Goal: Book appointment/travel/reservation

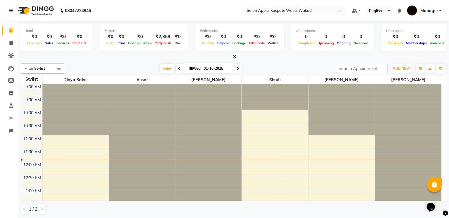
scroll to position [40, 0]
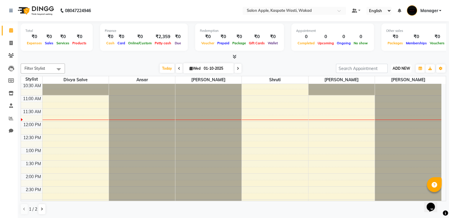
click at [393, 69] on span "ADD NEW" at bounding box center [400, 68] width 17 height 4
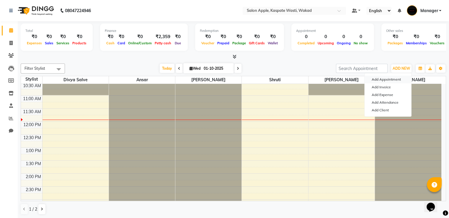
click at [390, 78] on button "Add Appointment" at bounding box center [387, 80] width 47 height 8
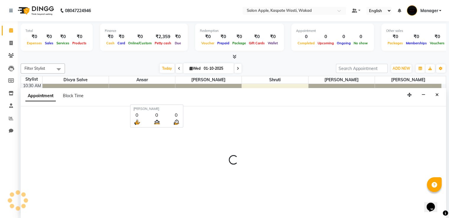
scroll to position [0, 0]
select select "tentative"
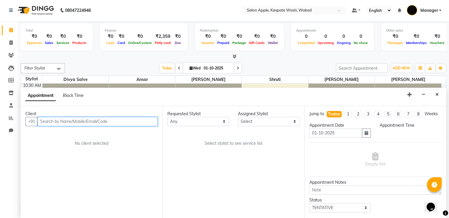
select select "600"
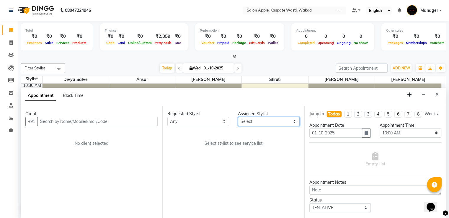
click at [265, 119] on select "Select Ansar Divya salve [PERSON_NAME] [PERSON_NAME] [PERSON_NAME] Shruti [PERS…" at bounding box center [269, 121] width 62 height 9
select select "80185"
click at [238, 117] on select "Select Ansar Divya salve [PERSON_NAME] [PERSON_NAME] [PERSON_NAME] Shruti [PERS…" at bounding box center [269, 121] width 62 height 9
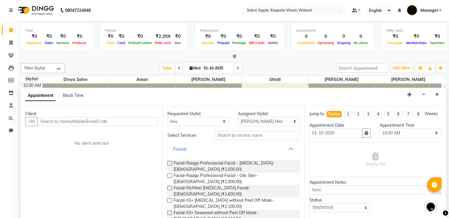
click at [284, 147] on button "Facial" at bounding box center [233, 148] width 127 height 11
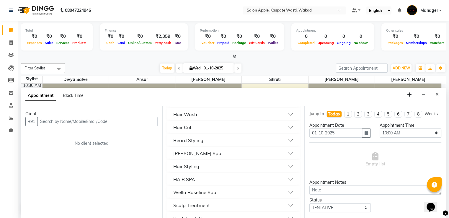
scroll to position [236, 0]
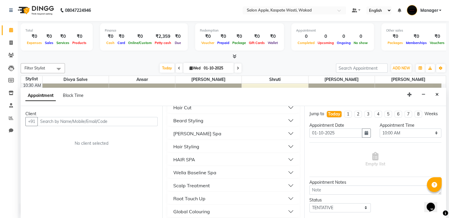
click at [285, 108] on button "Hair Cut" at bounding box center [233, 107] width 127 height 11
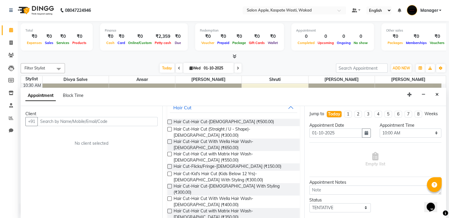
click at [255, 121] on div "Hair Cut-Hair Cut-[DEMOGRAPHIC_DATA] (₹500.00)" at bounding box center [233, 122] width 132 height 7
click at [170, 120] on label at bounding box center [169, 122] width 4 height 4
click at [170, 120] on input "checkbox" at bounding box center [169, 122] width 4 height 4
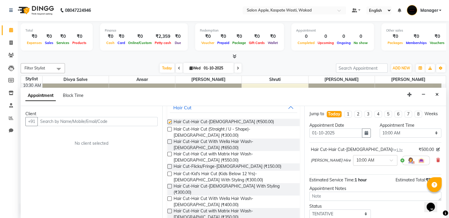
checkbox input "false"
click at [287, 109] on button "Hair Cut" at bounding box center [233, 107] width 127 height 11
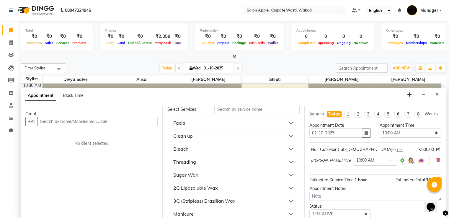
scroll to position [0, 0]
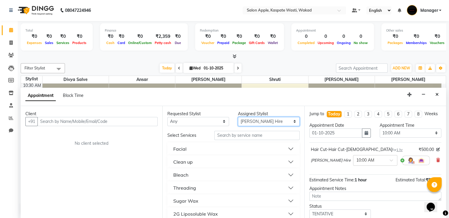
click at [284, 121] on select "Select Ansar Divya salve [PERSON_NAME] [PERSON_NAME] [PERSON_NAME] Shruti [PERS…" at bounding box center [269, 121] width 62 height 9
select select "88767"
click at [238, 117] on select "Select Ansar Divya salve [PERSON_NAME] [PERSON_NAME] [PERSON_NAME] Shruti [PERS…" at bounding box center [269, 121] width 62 height 9
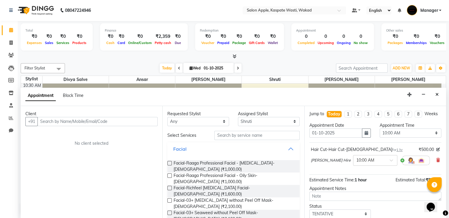
click at [284, 148] on button "Facial" at bounding box center [233, 148] width 127 height 11
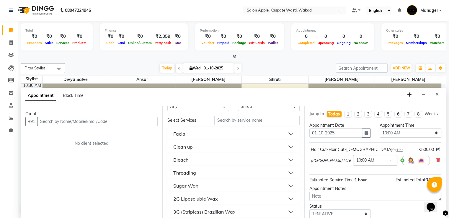
scroll to position [30, 0]
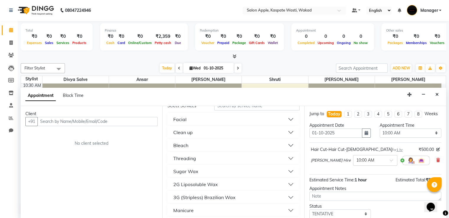
click at [283, 186] on button "2G Liposoluble Wax" at bounding box center [233, 184] width 127 height 11
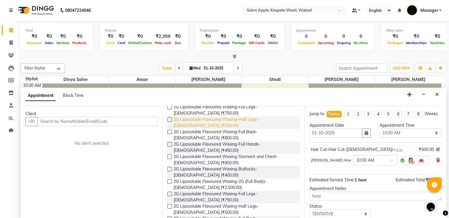
scroll to position [148, 0]
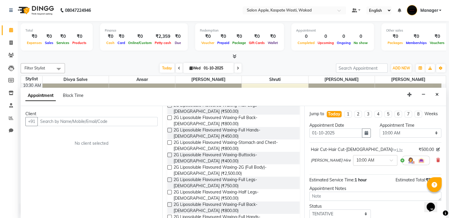
click at [170, 130] on label at bounding box center [169, 130] width 4 height 4
click at [170, 130] on input "checkbox" at bounding box center [169, 131] width 4 height 4
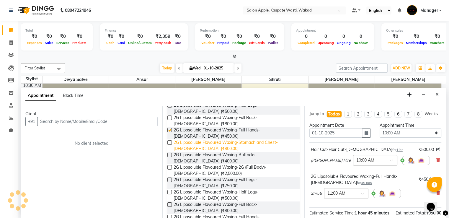
checkbox input "false"
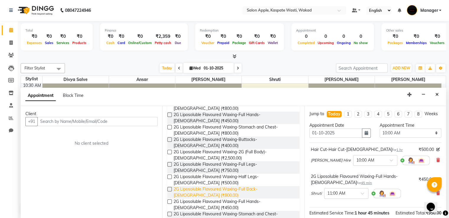
scroll to position [177, 0]
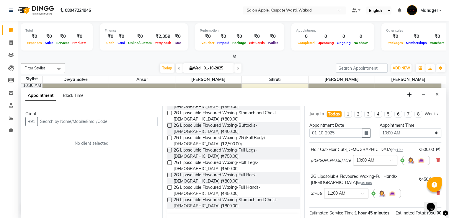
click at [170, 149] on label at bounding box center [169, 150] width 4 height 4
click at [170, 149] on input "checkbox" at bounding box center [169, 151] width 4 height 4
checkbox input "false"
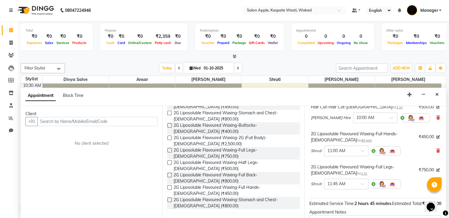
scroll to position [30, 0]
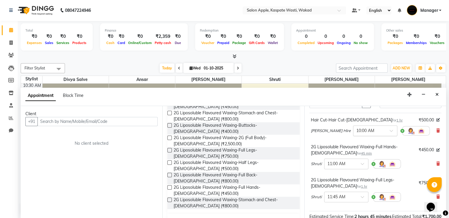
click at [390, 135] on span at bounding box center [393, 132] width 7 height 6
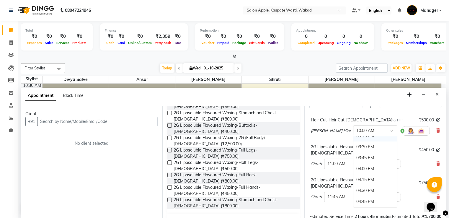
scroll to position [236, 0]
click at [353, 195] on div "04:30 PM" at bounding box center [375, 189] width 44 height 11
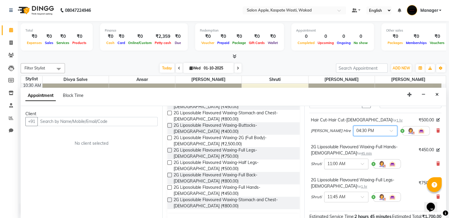
click at [358, 166] on div at bounding box center [346, 163] width 44 height 6
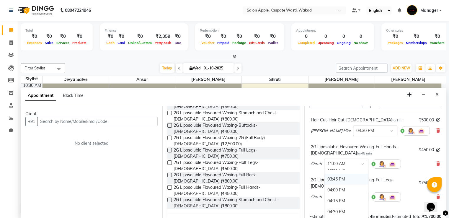
scroll to position [266, 0]
click at [340, 197] on div "04:30 PM" at bounding box center [346, 192] width 44 height 11
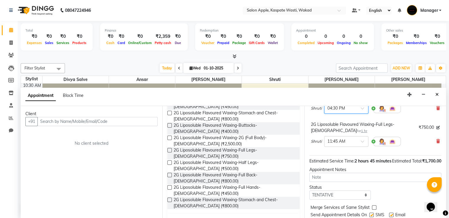
scroll to position [89, 0]
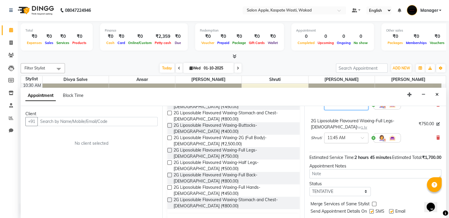
click at [354, 140] on div at bounding box center [346, 137] width 44 height 6
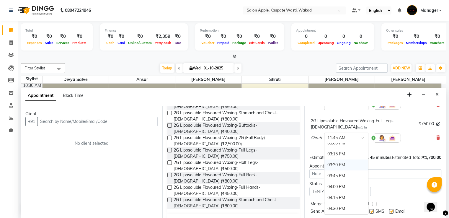
scroll to position [253, 0]
click at [347, 179] on div "04:30 PM" at bounding box center [346, 179] width 44 height 11
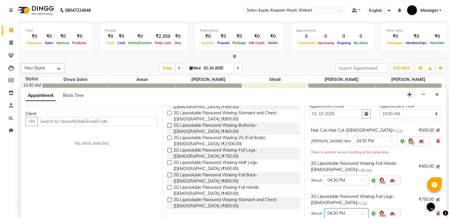
scroll to position [30, 0]
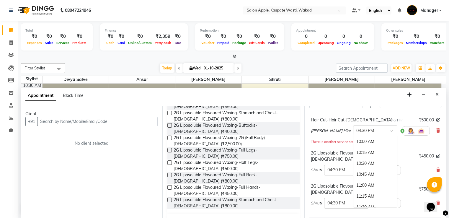
click at [390, 135] on span at bounding box center [393, 132] width 7 height 6
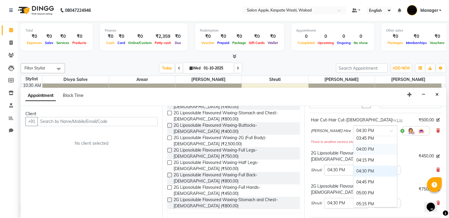
scroll to position [284, 0]
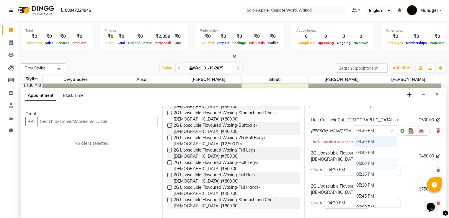
click at [353, 169] on div "05:00 PM" at bounding box center [375, 163] width 44 height 11
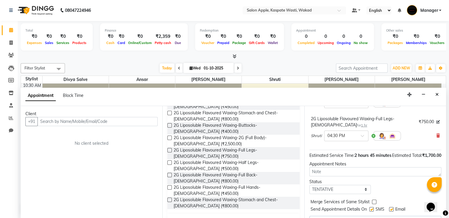
scroll to position [122, 0]
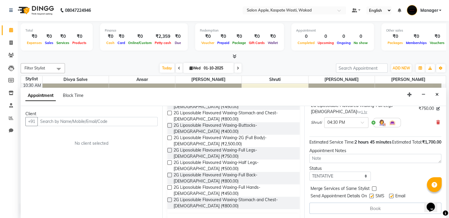
click at [374, 208] on div "Book" at bounding box center [375, 207] width 132 height 11
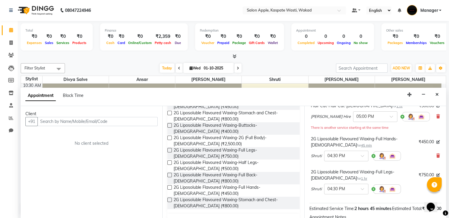
scroll to position [0, 0]
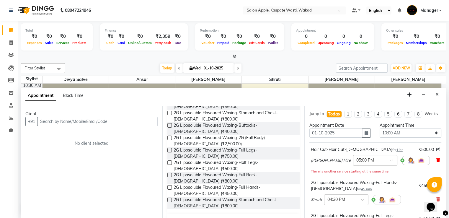
click at [436, 162] on icon at bounding box center [438, 160] width 4 height 4
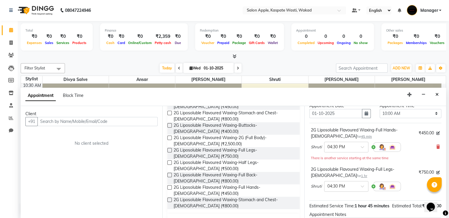
scroll to position [30, 0]
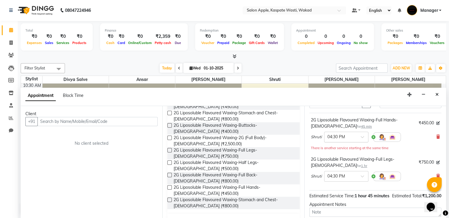
click at [362, 142] on span at bounding box center [364, 138] width 7 height 6
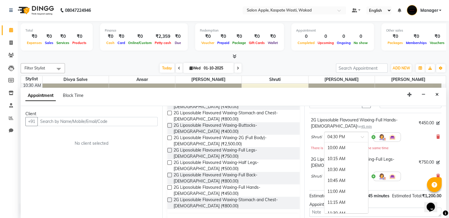
scroll to position [284, 0]
click at [349, 175] on div "05:00 PM" at bounding box center [346, 169] width 44 height 11
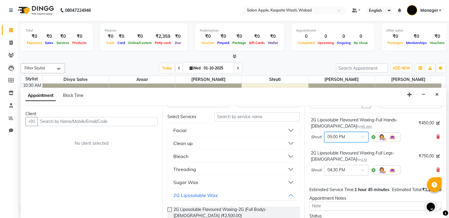
scroll to position [0, 0]
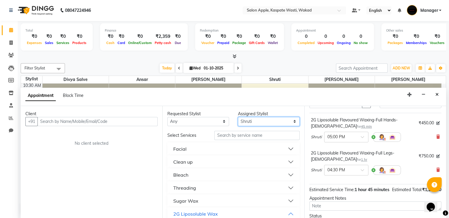
click at [292, 122] on select "Select Ansar Divya salve [PERSON_NAME] [PERSON_NAME] [PERSON_NAME] Shruti [PERS…" at bounding box center [269, 121] width 62 height 9
select select "80185"
click at [238, 117] on select "Select Ansar Divya salve [PERSON_NAME] [PERSON_NAME] [PERSON_NAME] Shruti [PERS…" at bounding box center [269, 121] width 62 height 9
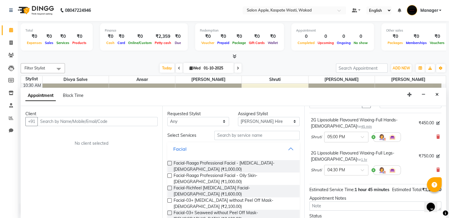
click at [286, 148] on button "Facial" at bounding box center [233, 148] width 127 height 11
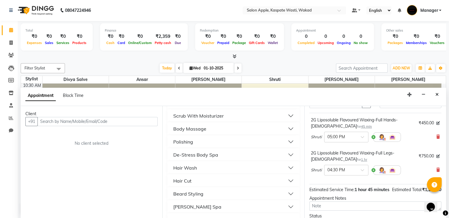
scroll to position [207, 0]
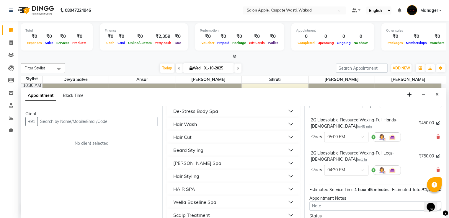
click at [284, 137] on button "Hair Cut" at bounding box center [233, 137] width 127 height 11
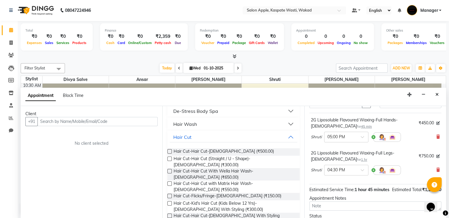
click at [170, 149] on label at bounding box center [169, 151] width 4 height 4
click at [170, 150] on input "checkbox" at bounding box center [169, 152] width 4 height 4
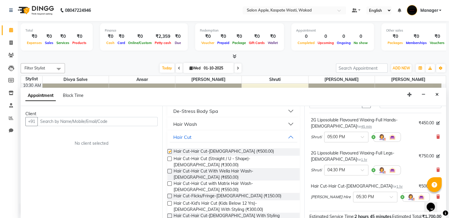
checkbox input "false"
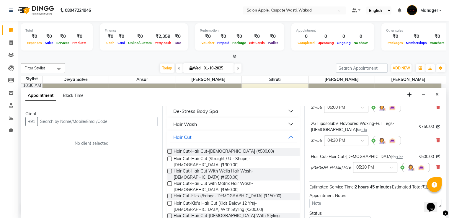
scroll to position [115, 0]
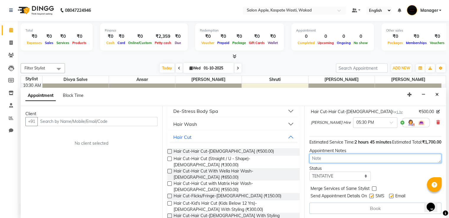
click at [391, 156] on textarea at bounding box center [375, 158] width 132 height 9
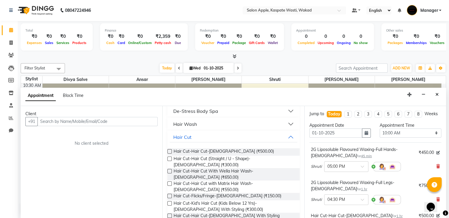
scroll to position [0, 0]
click at [392, 138] on select "Select 10:00 AM 10:15 AM 10:30 AM 10:45 AM 11:00 AM 11:15 AM 11:30 AM 11:45 AM …" at bounding box center [411, 133] width 62 height 9
select select "990"
click at [380, 134] on select "Select 10:00 AM 10:15 AM 10:30 AM 10:45 AM 11:00 AM 11:15 AM 11:30 AM 11:45 AM …" at bounding box center [411, 133] width 62 height 9
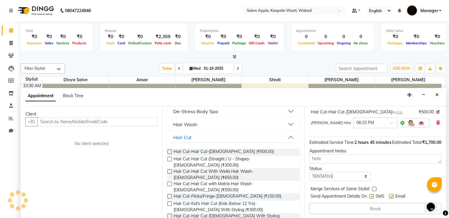
scroll to position [0, 0]
click at [365, 202] on div "Book" at bounding box center [375, 207] width 132 height 11
click at [362, 213] on div "Jump to [DATE] 1 2 3 4 5 6 7 8 Weeks Appointment Date [DATE] Appointment Time S…" at bounding box center [375, 162] width 142 height 112
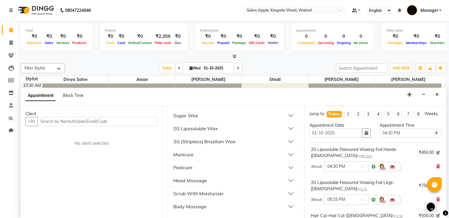
scroll to position [59, 0]
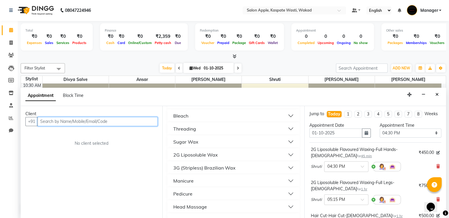
click at [71, 122] on input "text" at bounding box center [97, 121] width 120 height 9
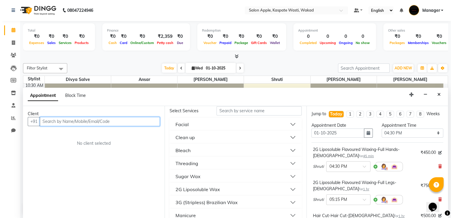
scroll to position [0, 0]
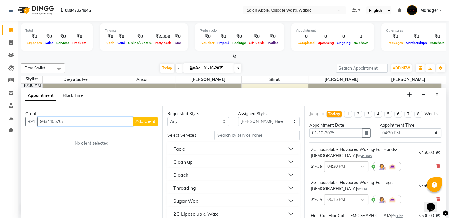
type input "9834455207"
click at [146, 122] on span "Add Client" at bounding box center [145, 121] width 20 height 5
select select "22"
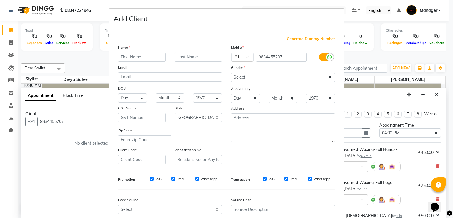
click at [149, 56] on input "text" at bounding box center [142, 57] width 48 height 9
type input "[PERSON_NAME]"
click at [235, 77] on select "Select [DEMOGRAPHIC_DATA] [DEMOGRAPHIC_DATA] Other Prefer Not To Say" at bounding box center [283, 77] width 104 height 9
select select "[DEMOGRAPHIC_DATA]"
click at [231, 73] on select "Select [DEMOGRAPHIC_DATA] [DEMOGRAPHIC_DATA] Other Prefer Not To Say" at bounding box center [283, 77] width 104 height 9
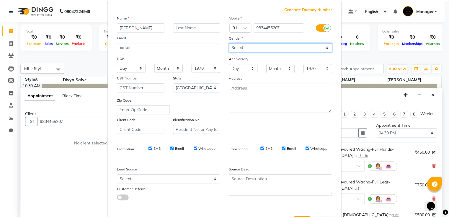
scroll to position [58, 0]
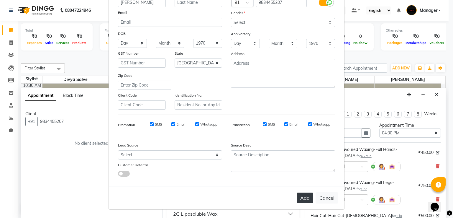
click at [308, 199] on button "Add" at bounding box center [305, 197] width 17 height 11
select select
select select "null"
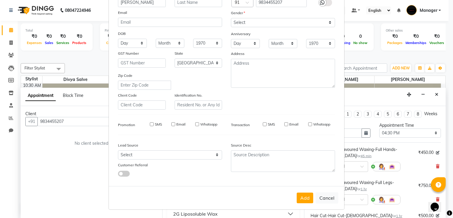
select select
checkbox input "false"
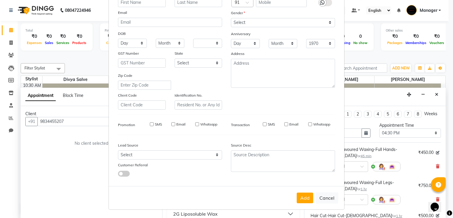
checkbox input "false"
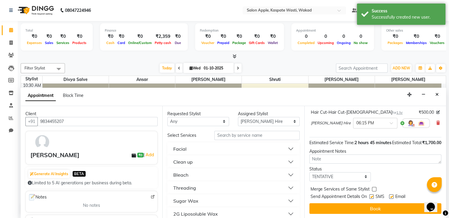
scroll to position [115, 0]
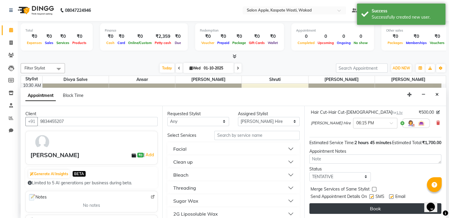
click at [377, 207] on button "Book" at bounding box center [375, 208] width 132 height 11
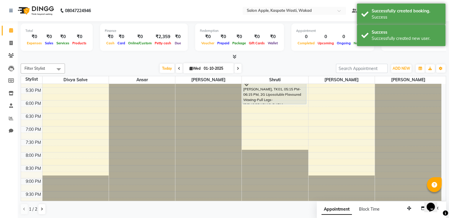
scroll to position [0, 0]
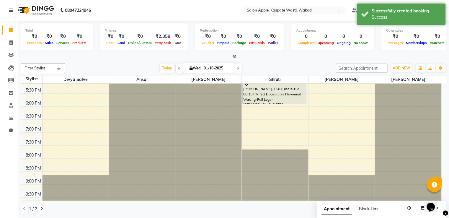
click at [42, 208] on icon at bounding box center [42, 209] width 2 height 4
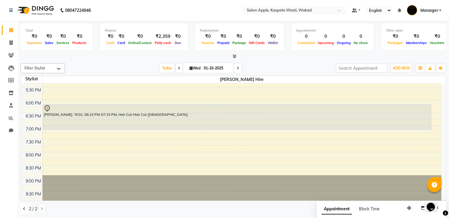
click at [22, 206] on button at bounding box center [24, 209] width 7 height 10
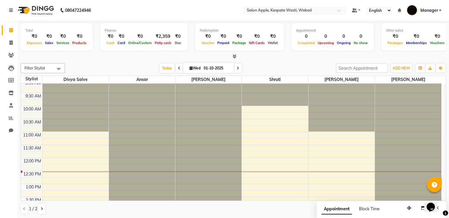
scroll to position [0, 0]
